Goal: Task Accomplishment & Management: Use online tool/utility

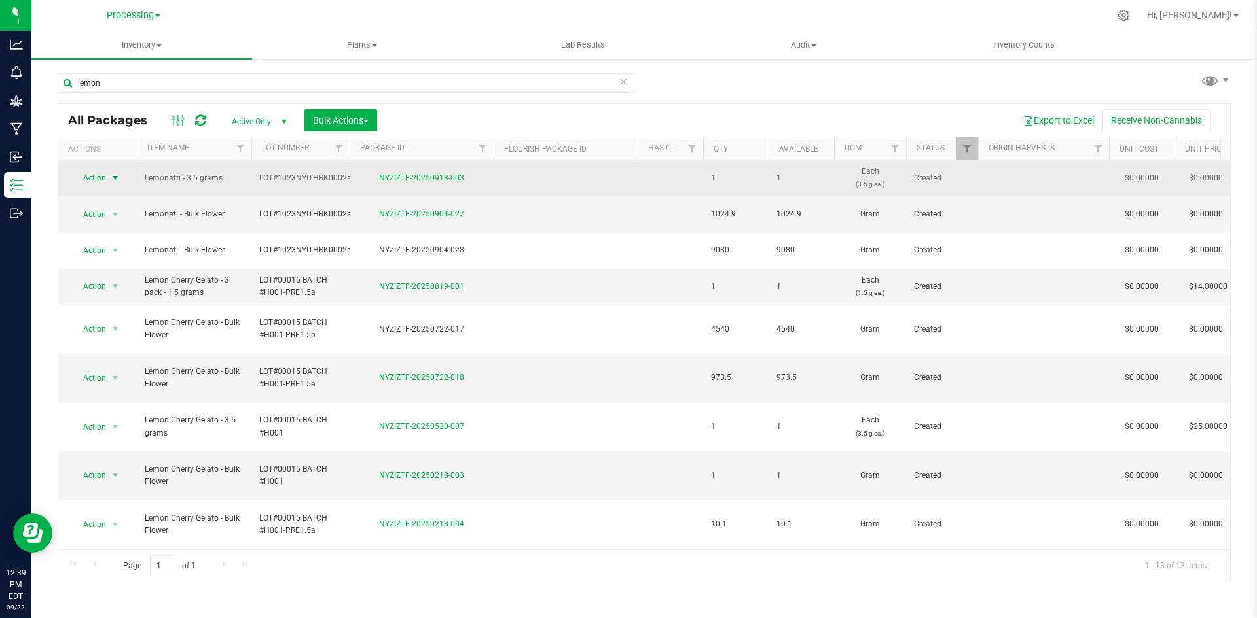
click at [102, 178] on span "Action" at bounding box center [88, 178] width 35 height 18
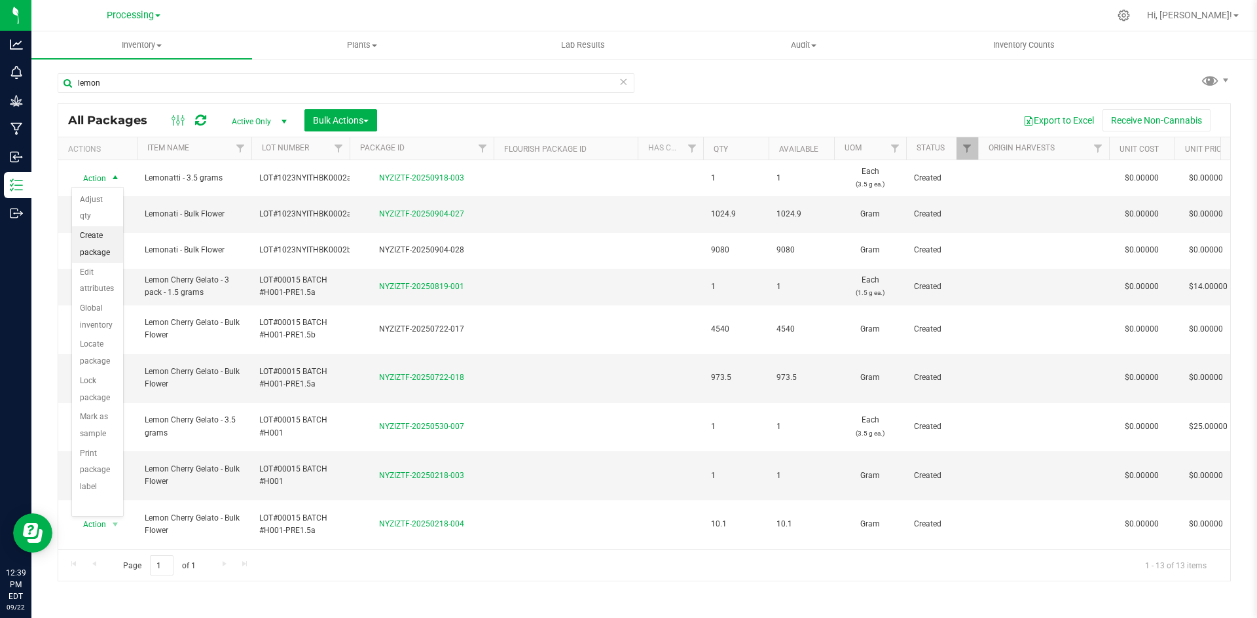
click at [94, 253] on li "Create package" at bounding box center [97, 244] width 51 height 36
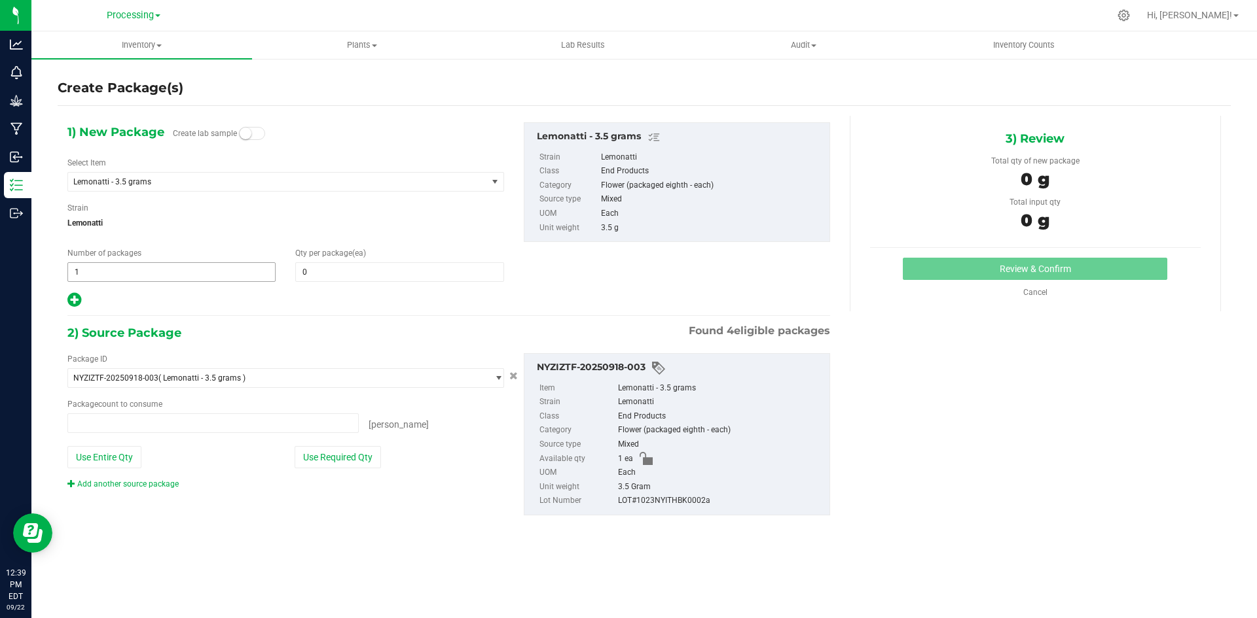
type input "0 ea"
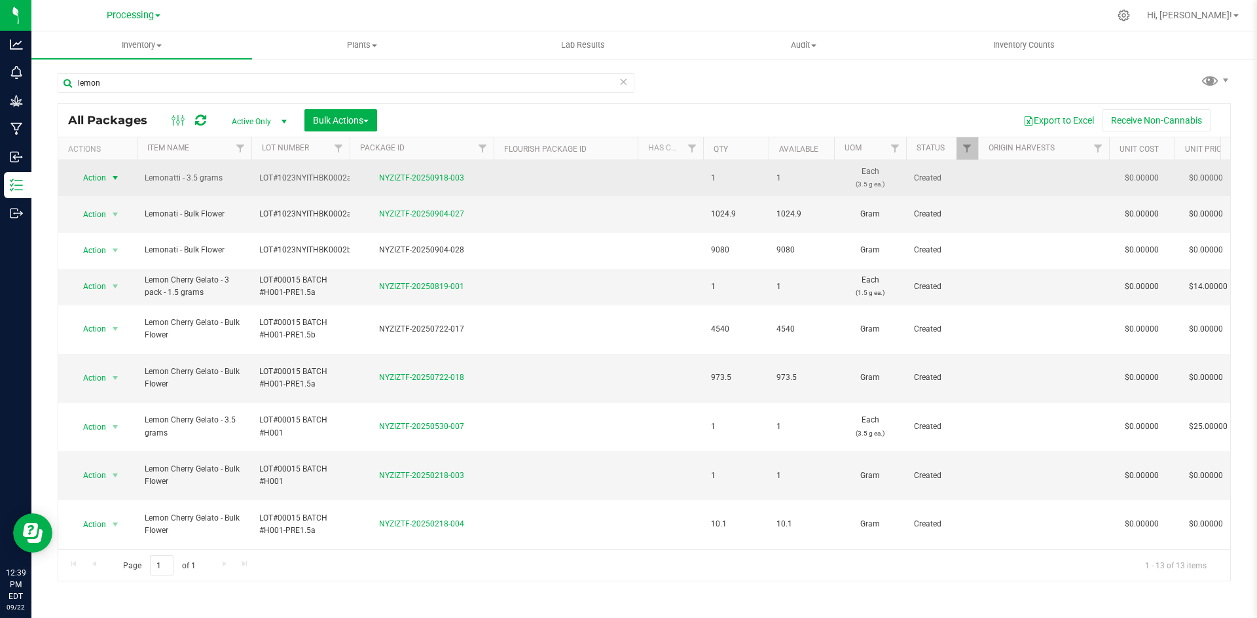
click at [107, 175] on span "select" at bounding box center [115, 178] width 16 height 18
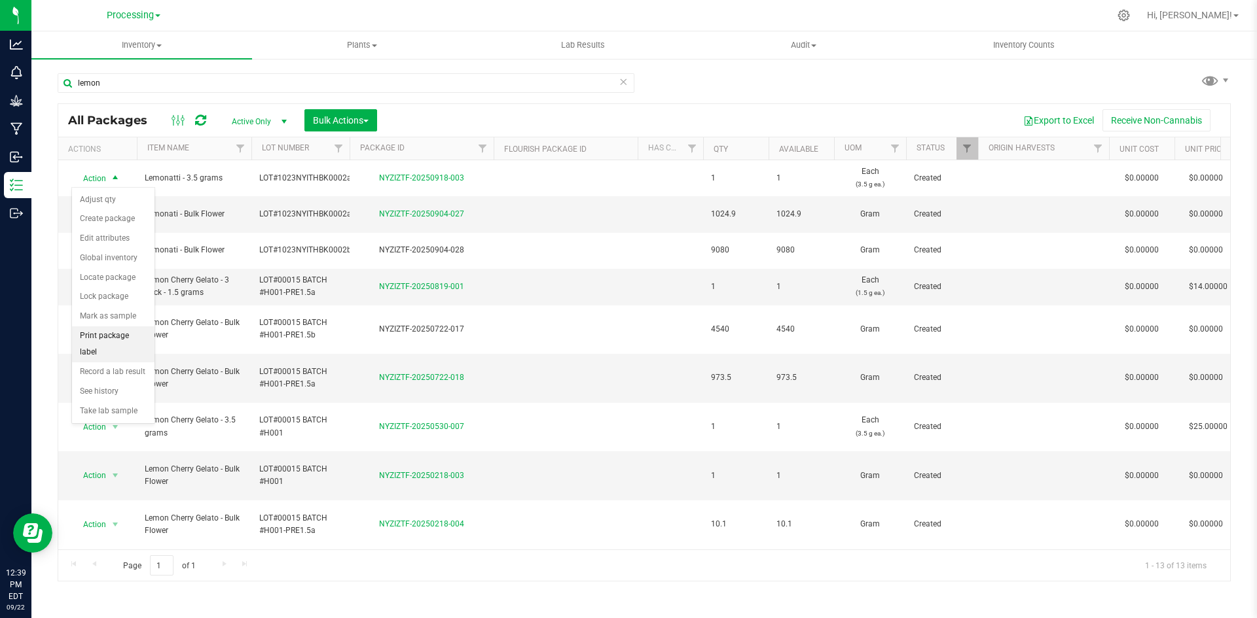
click at [124, 338] on li "Print package label" at bounding box center [113, 345] width 82 height 36
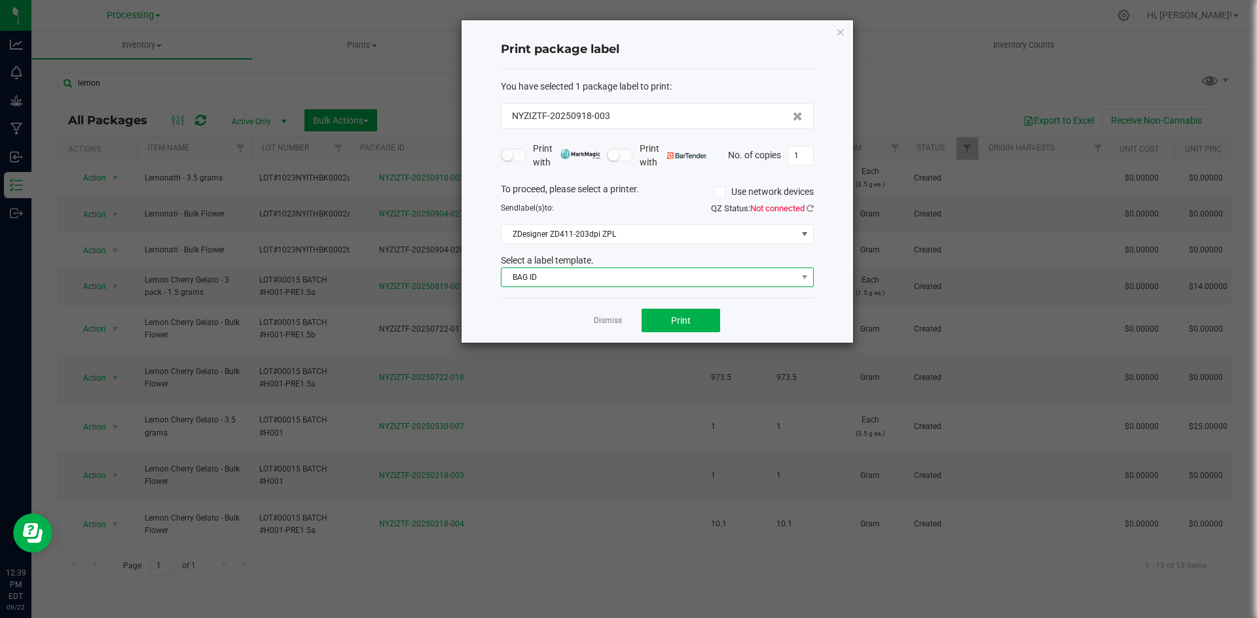
click at [731, 280] on span "BAG ID" at bounding box center [648, 277] width 295 height 18
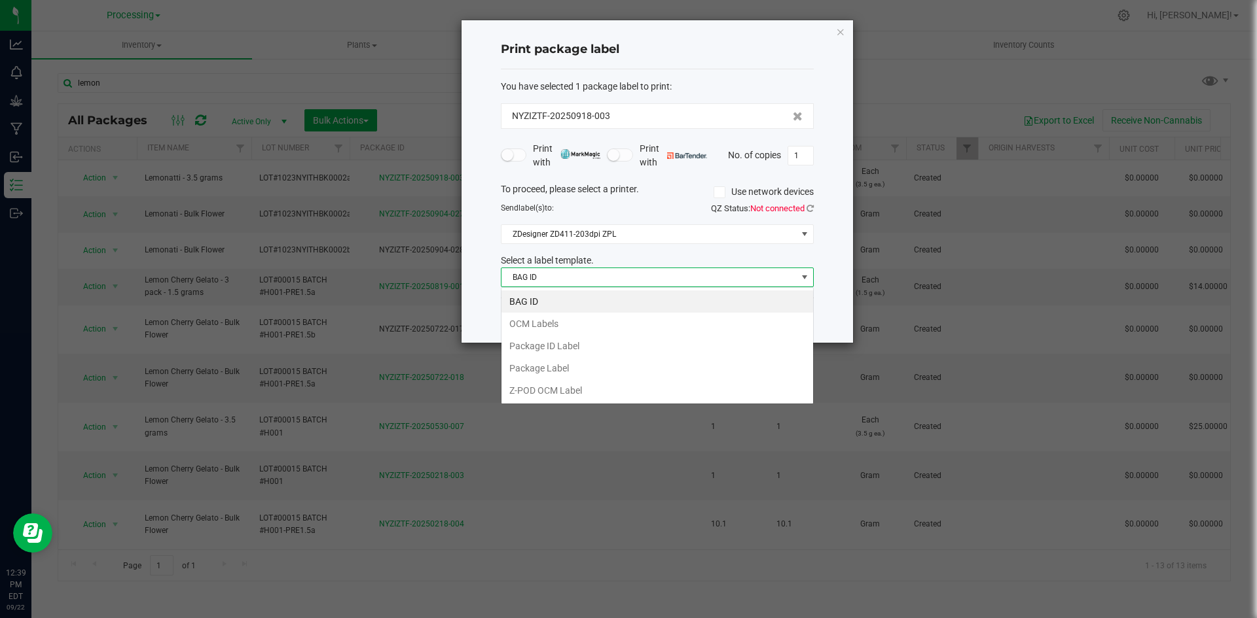
scroll to position [20, 313]
click at [665, 346] on li "Package ID Label" at bounding box center [657, 346] width 312 height 22
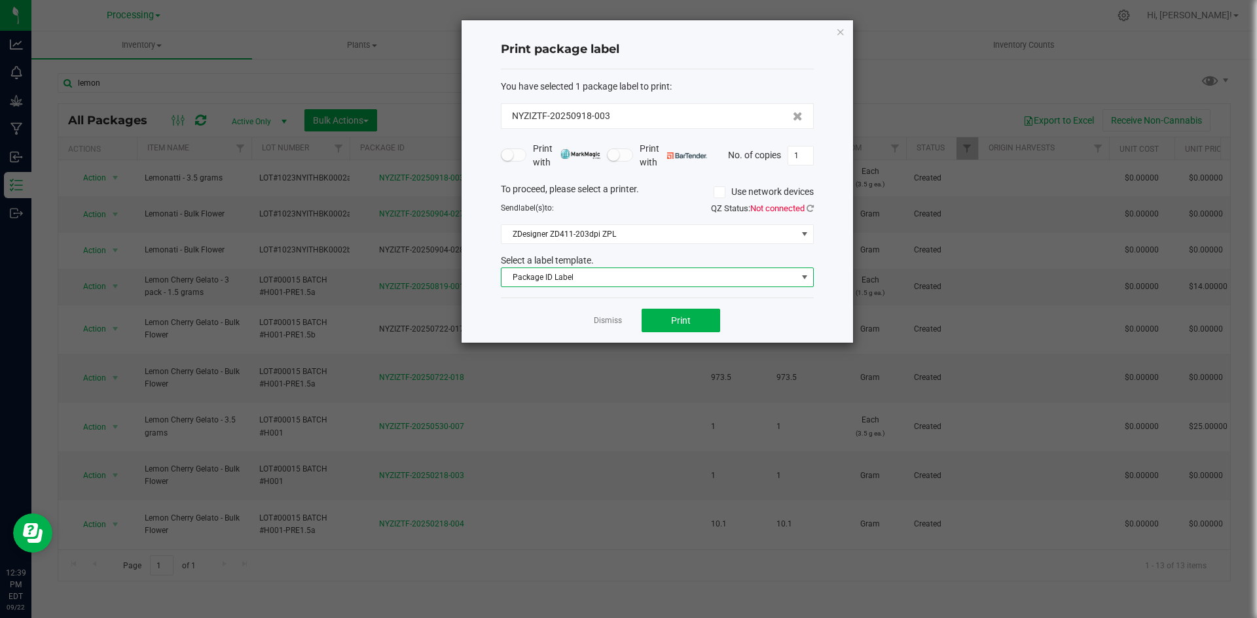
click at [686, 289] on div "You have selected 1 package label to print : NYZIZTF-20250918-003 Print with Pr…" at bounding box center [657, 183] width 313 height 229
click at [689, 279] on span "Package ID Label" at bounding box center [648, 277] width 295 height 18
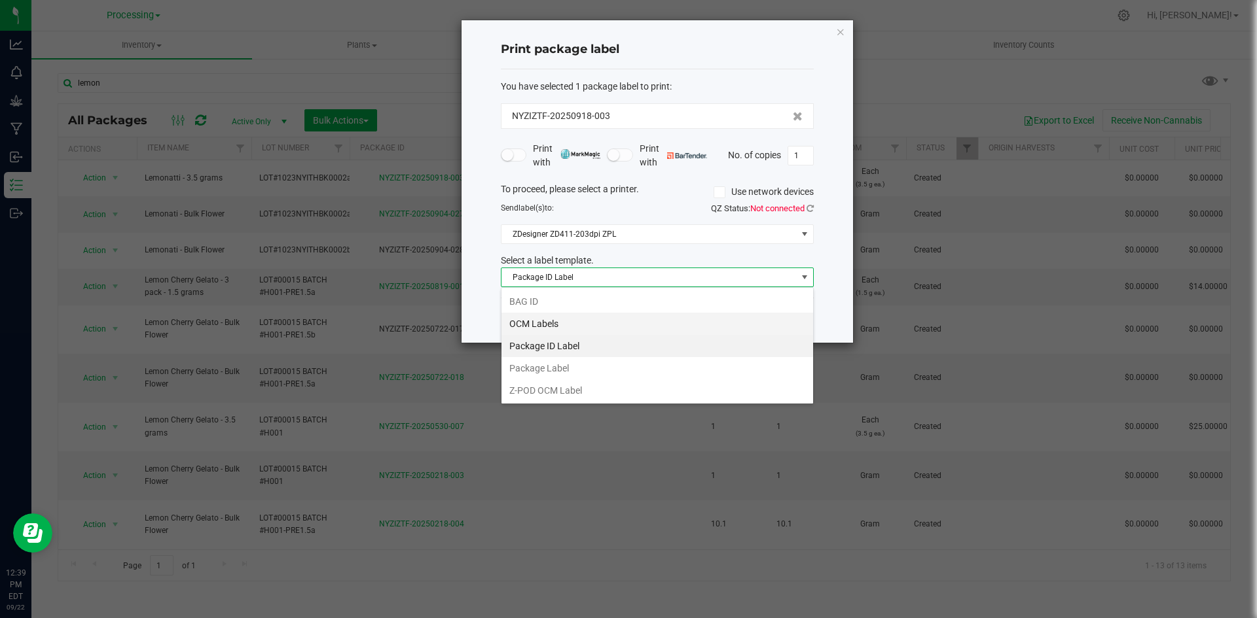
click at [605, 319] on li "OCM Labels" at bounding box center [657, 324] width 312 height 22
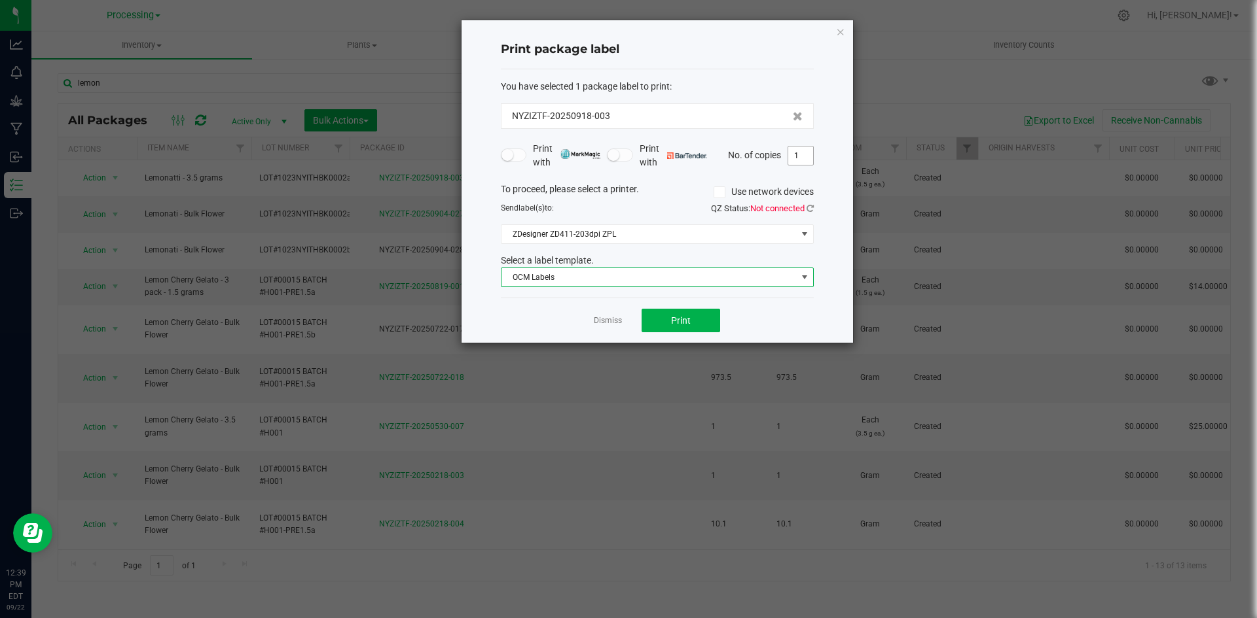
click at [806, 159] on input "1" at bounding box center [800, 156] width 25 height 18
type input "260"
click at [696, 317] on button "Print" at bounding box center [680, 321] width 79 height 24
click at [607, 315] on link "Dismiss" at bounding box center [608, 320] width 28 height 11
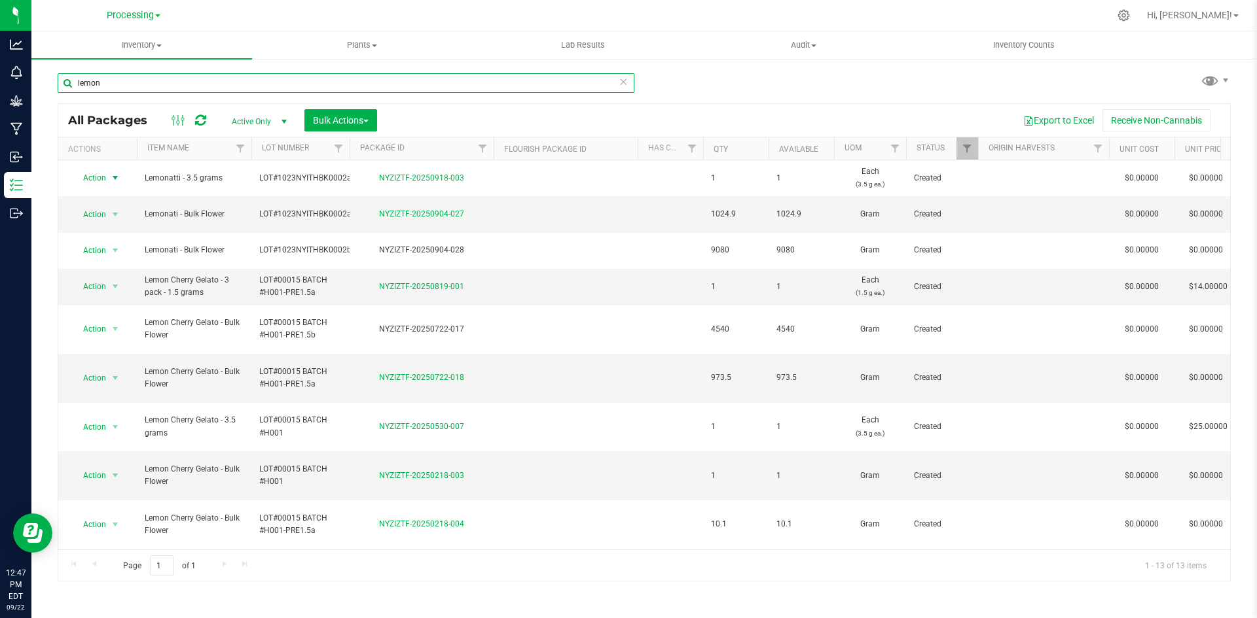
click at [163, 77] on input "lemon" at bounding box center [346, 83] width 577 height 20
type input "1B"
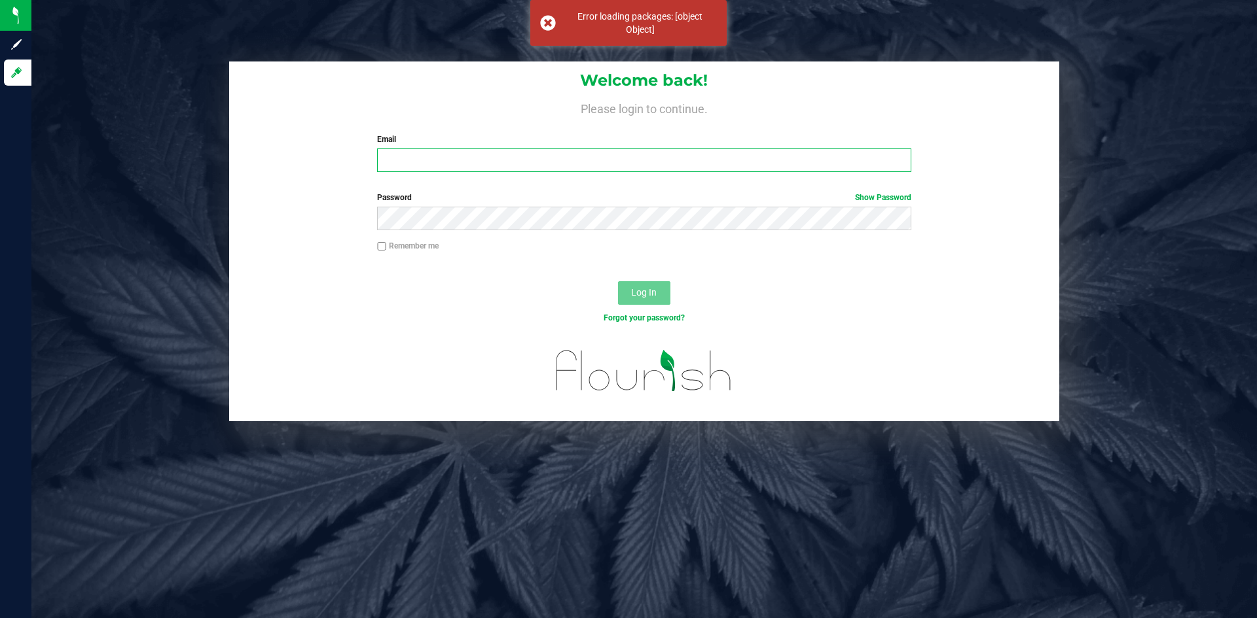
type input "[PERSON_NAME][EMAIL_ADDRESS][DOMAIN_NAME]"
click at [645, 295] on span "Log In" at bounding box center [644, 292] width 26 height 10
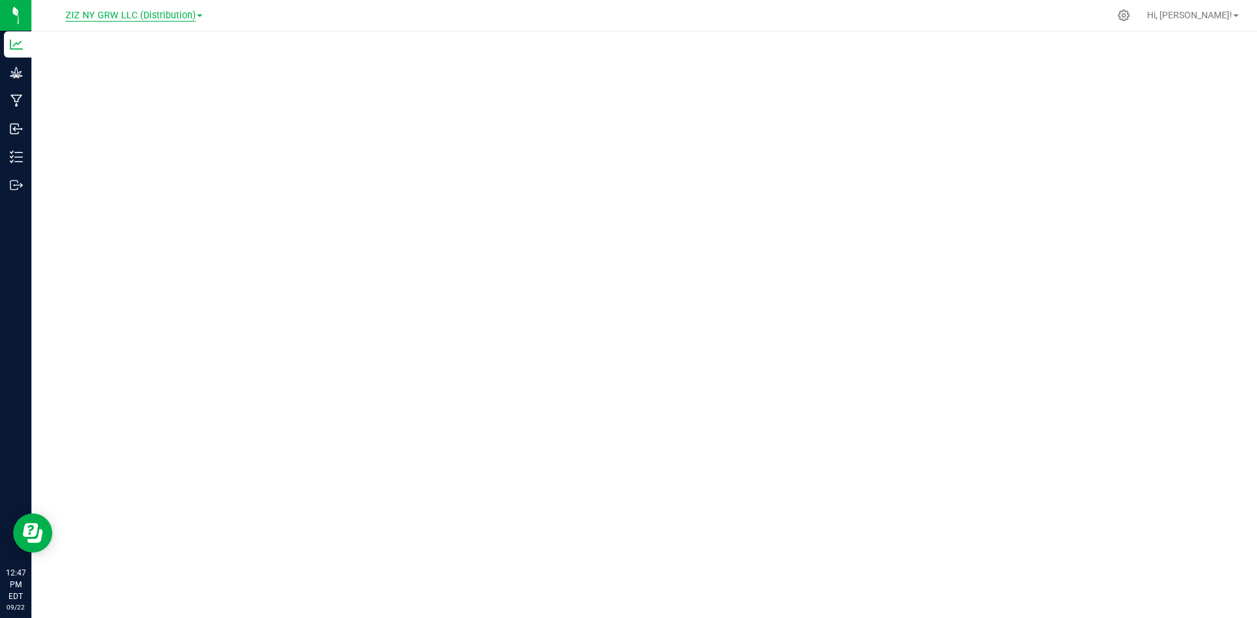
click at [157, 10] on span "ZIZ NY GRW LLC (Distribution)" at bounding box center [130, 16] width 130 height 12
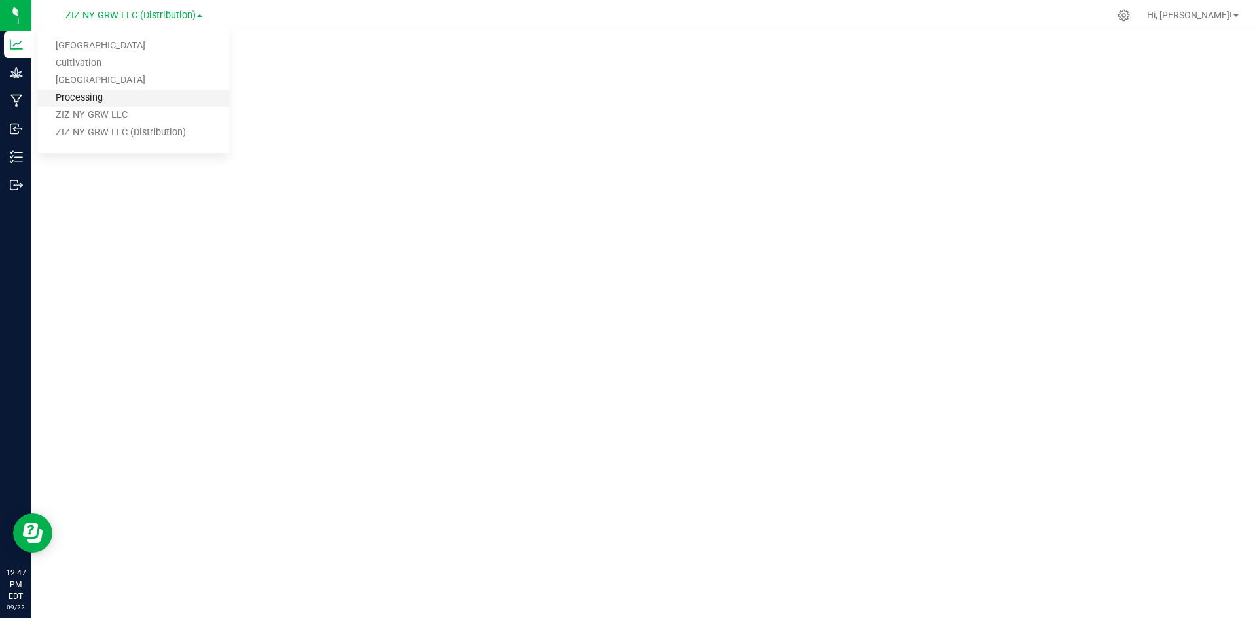
click at [98, 97] on link "Processing" at bounding box center [133, 99] width 191 height 18
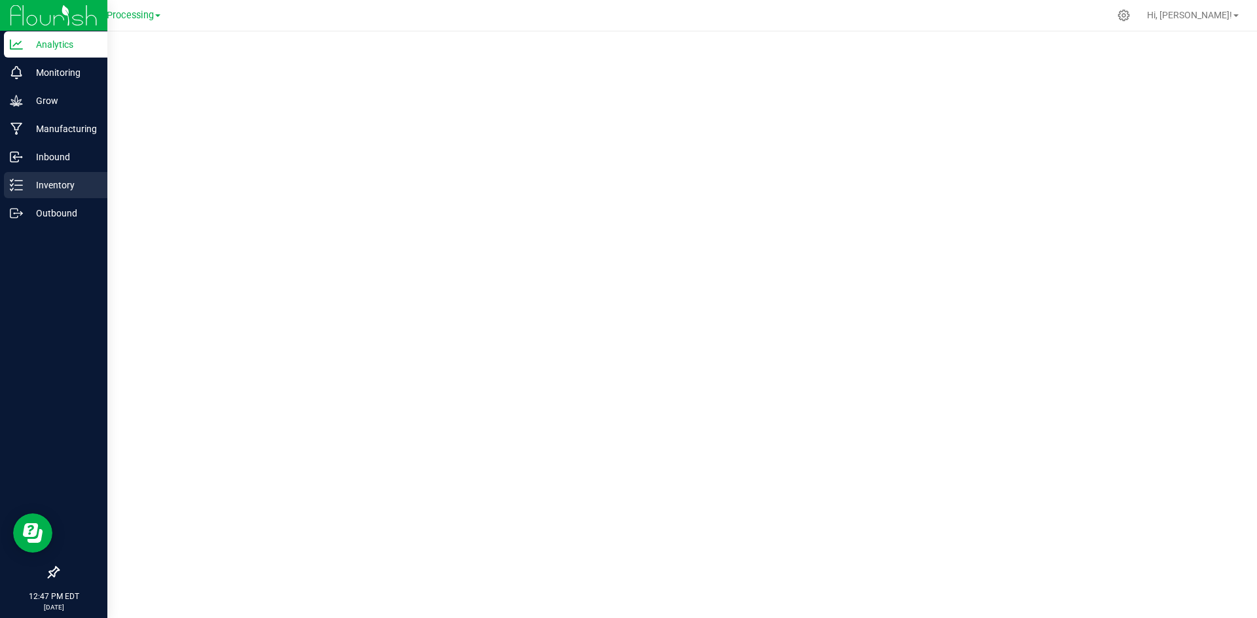
click at [28, 178] on p "Inventory" at bounding box center [62, 185] width 79 height 16
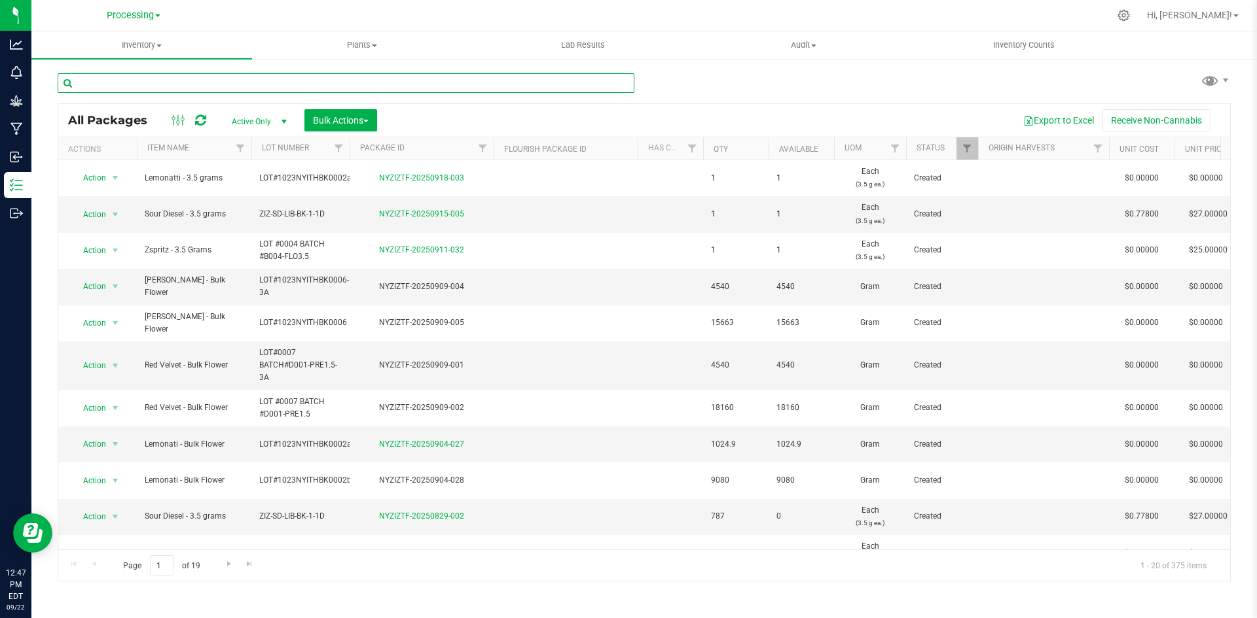
click at [120, 82] on input "text" at bounding box center [346, 83] width 577 height 20
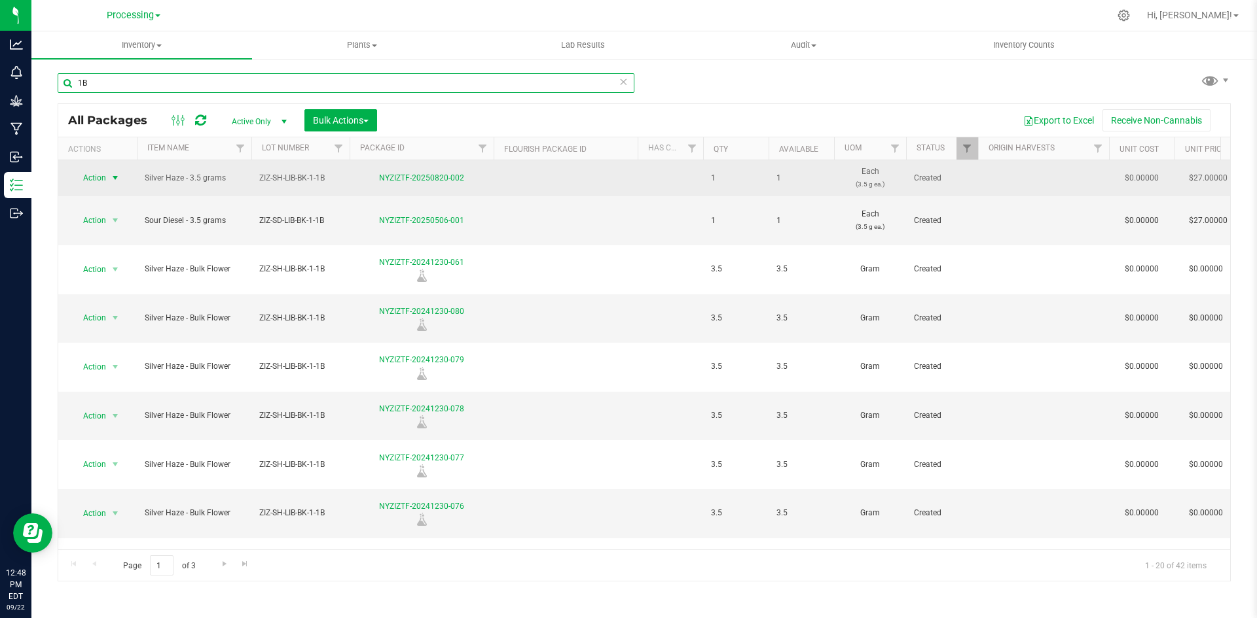
type input "1B"
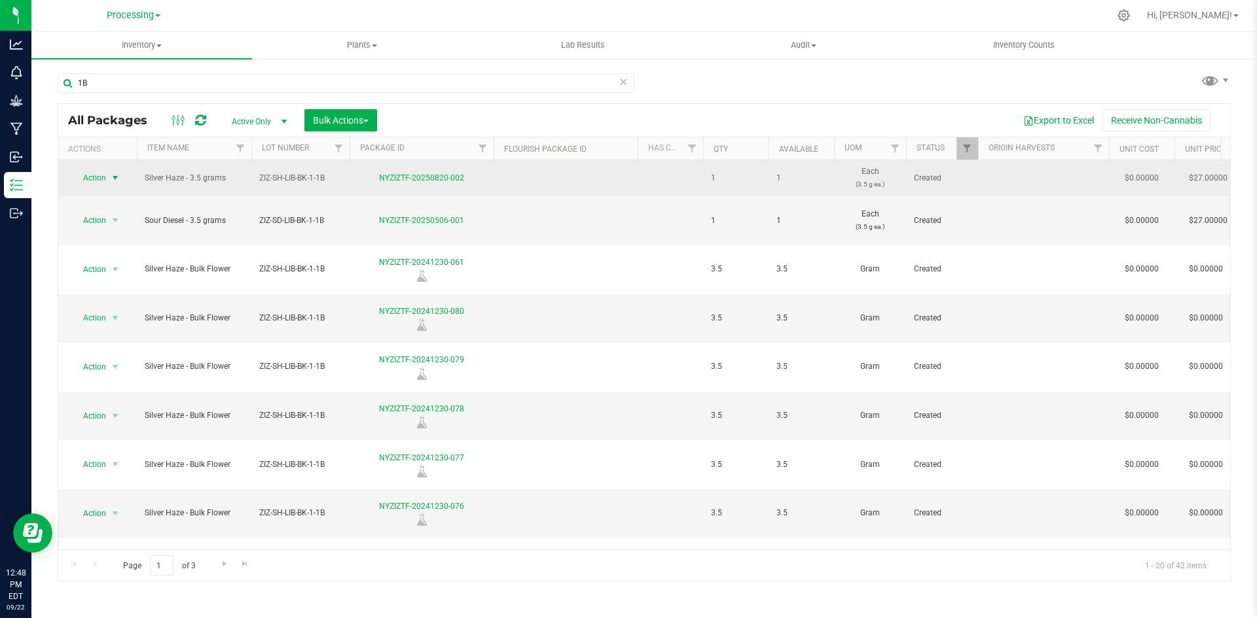
click at [114, 178] on span "select" at bounding box center [115, 178] width 10 height 10
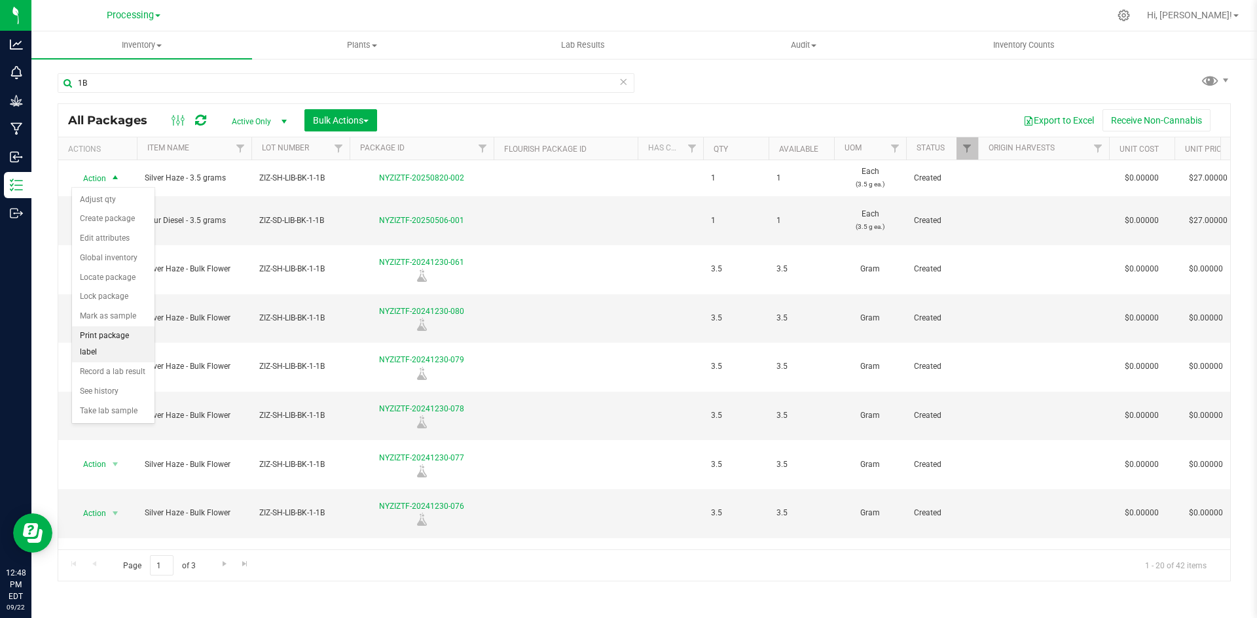
click at [120, 336] on li "Print package label" at bounding box center [113, 345] width 82 height 36
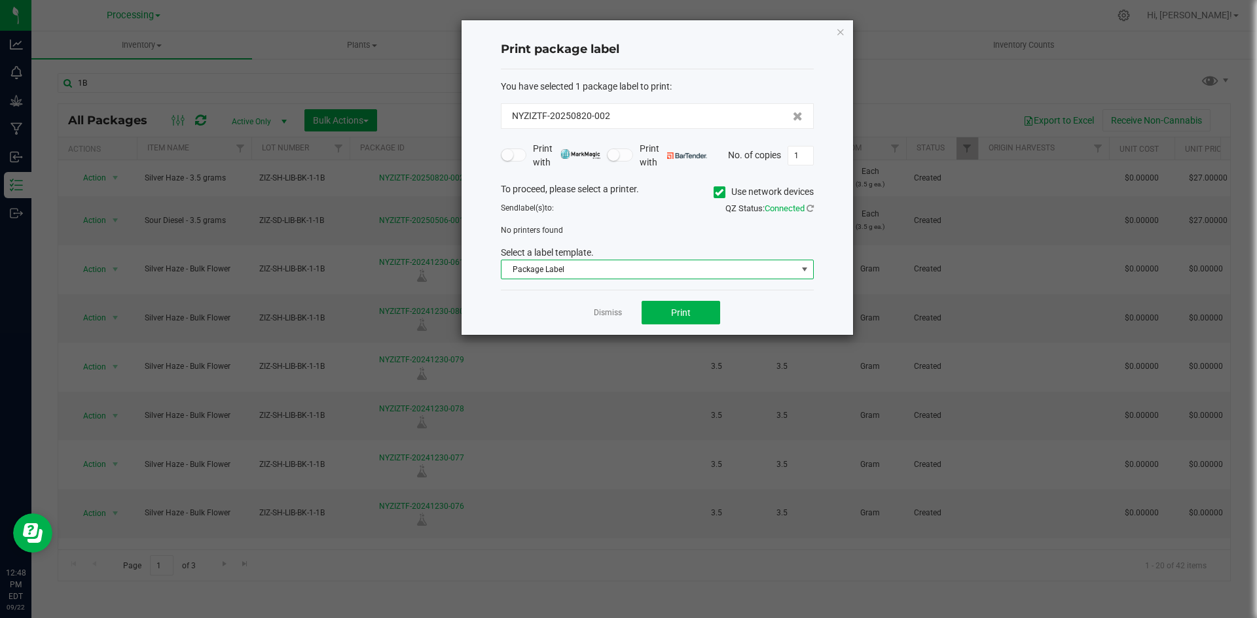
click at [622, 270] on span "Package Label" at bounding box center [648, 269] width 295 height 18
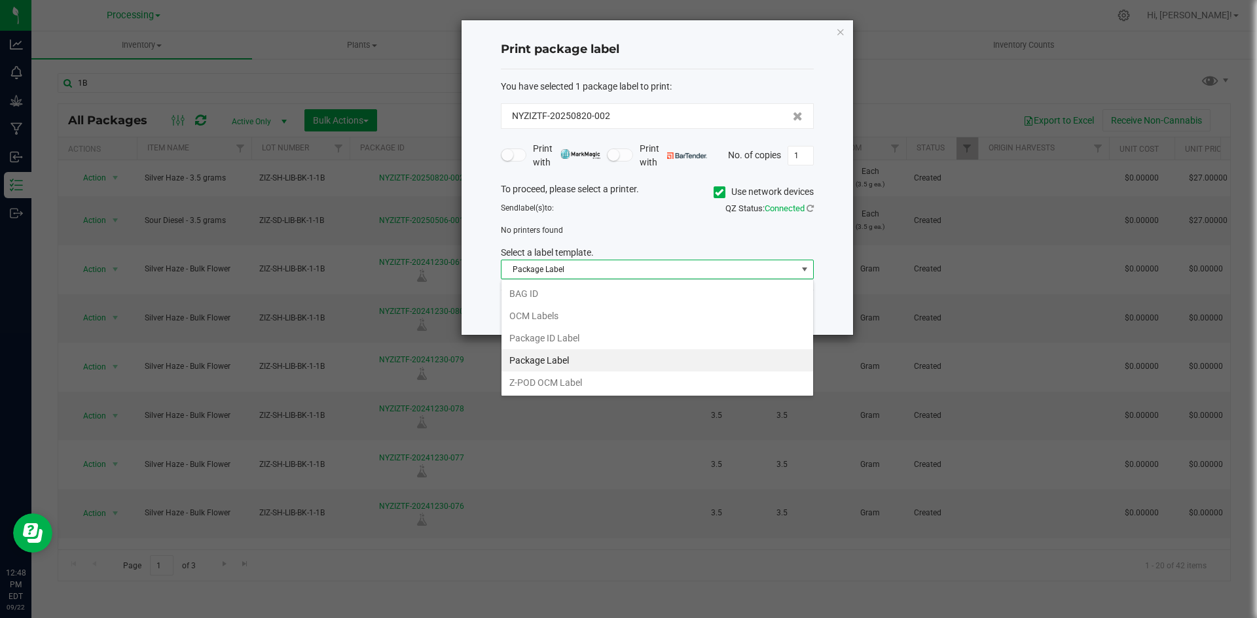
scroll to position [20, 313]
drag, startPoint x: 540, startPoint y: 294, endPoint x: 617, endPoint y: 220, distance: 106.9
click at [540, 295] on li "BAG ID" at bounding box center [657, 294] width 312 height 22
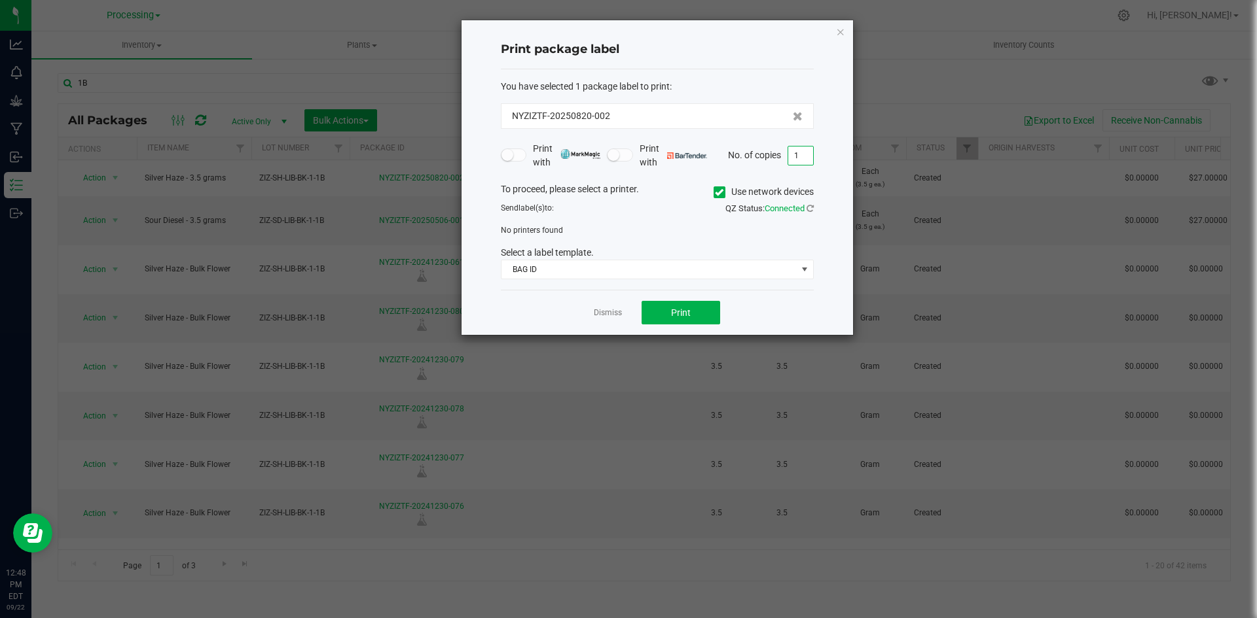
click at [810, 157] on input "1" at bounding box center [800, 156] width 25 height 18
click at [662, 308] on button "Print" at bounding box center [680, 313] width 79 height 24
click at [715, 192] on icon at bounding box center [719, 192] width 9 height 0
click at [0, 0] on input "Use network devices" at bounding box center [0, 0] width 0 height 0
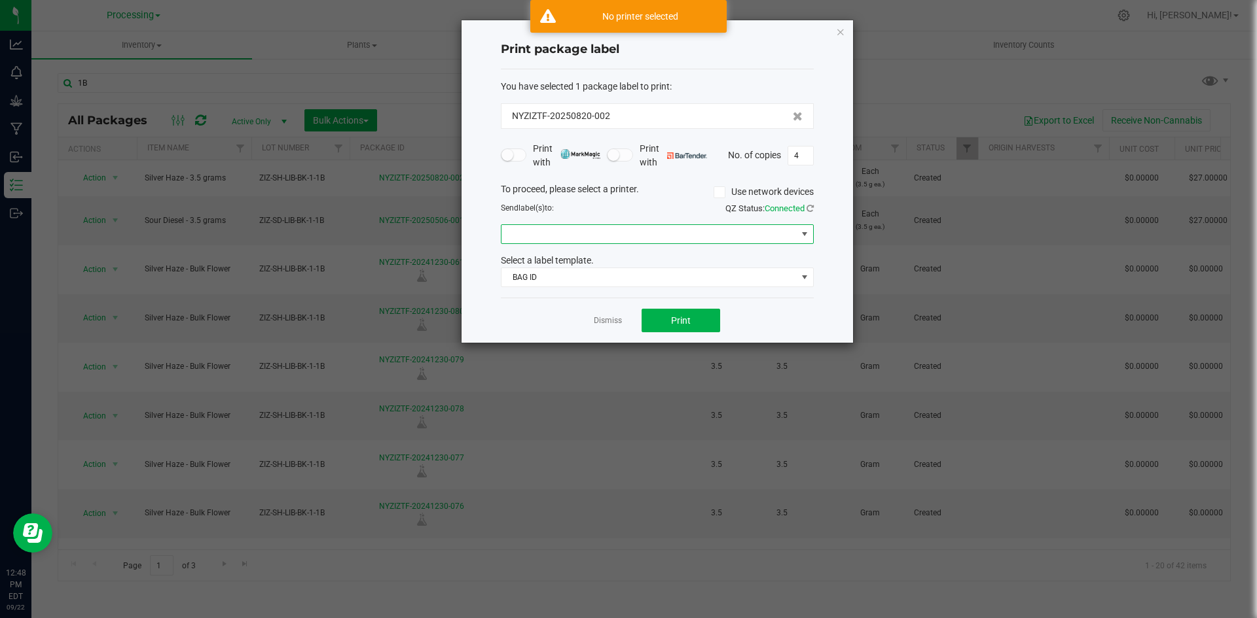
click at [594, 230] on span at bounding box center [648, 234] width 295 height 18
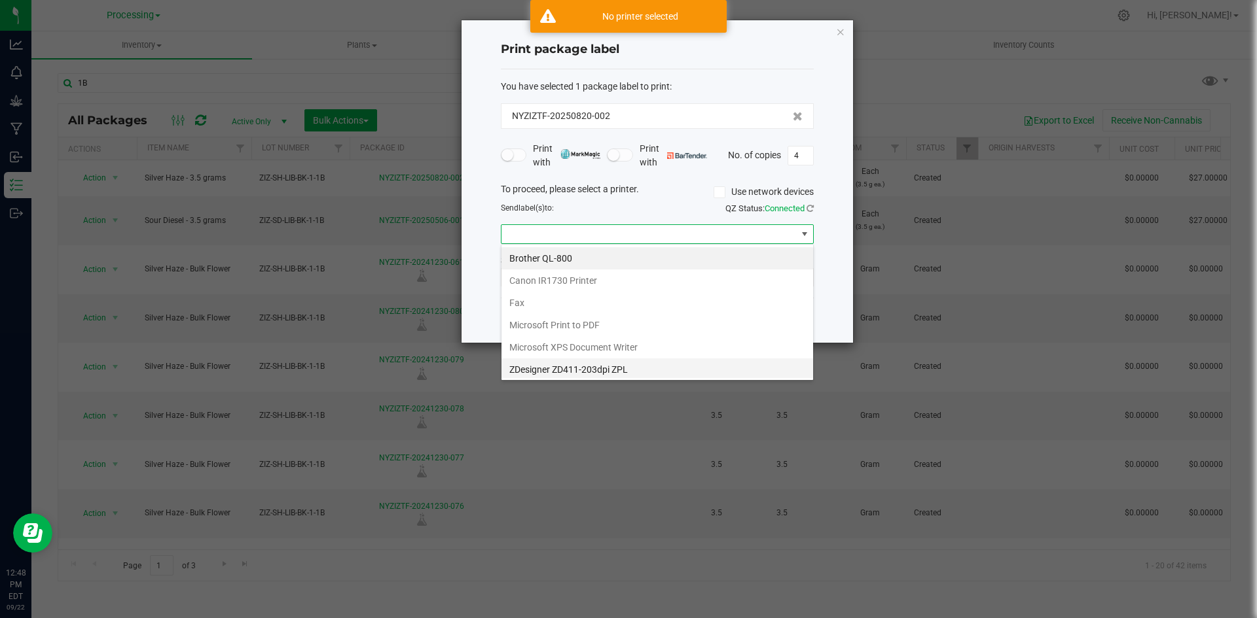
click at [542, 370] on ZPL "ZDesigner ZD411-203dpi ZPL" at bounding box center [657, 370] width 312 height 22
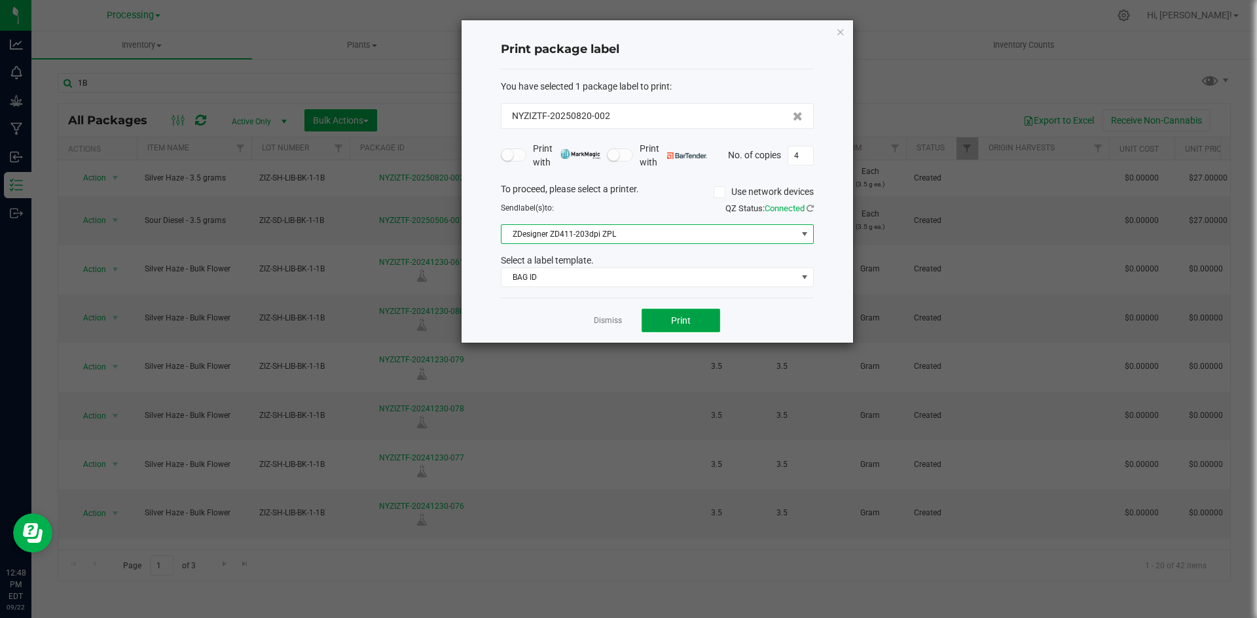
click at [695, 314] on button "Print" at bounding box center [680, 321] width 79 height 24
click at [802, 150] on input "4" at bounding box center [800, 156] width 25 height 18
type input "1"
click at [685, 313] on button "Print" at bounding box center [680, 321] width 79 height 24
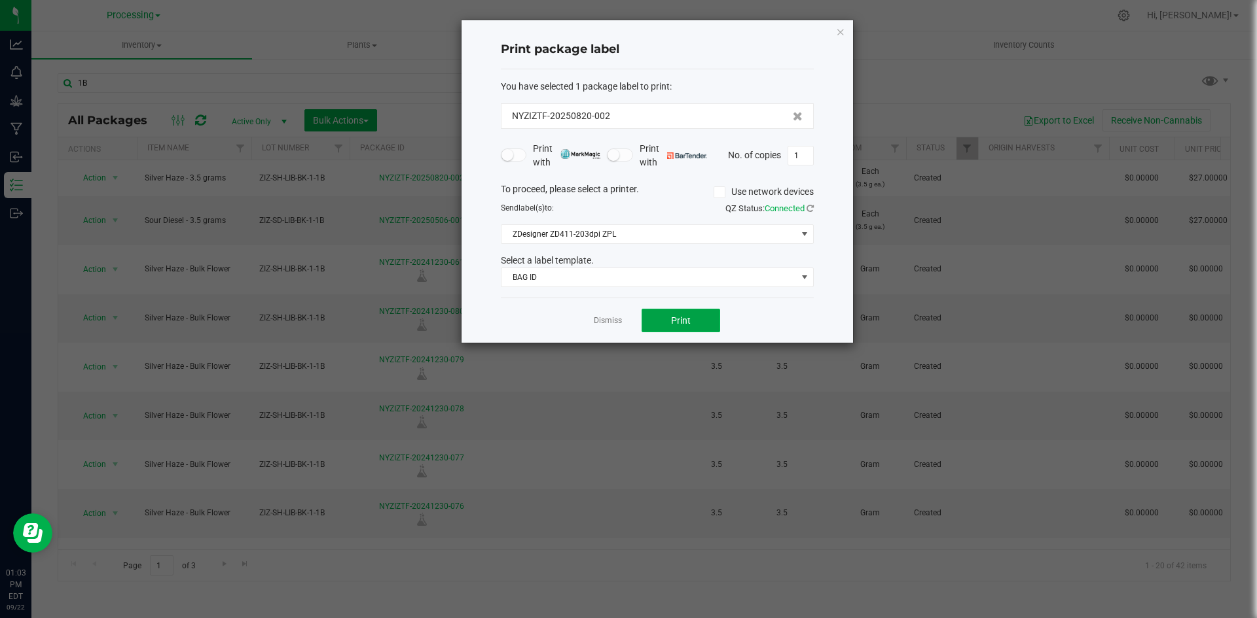
click at [685, 313] on button "Print" at bounding box center [680, 321] width 79 height 24
